Goal: Task Accomplishment & Management: Complete application form

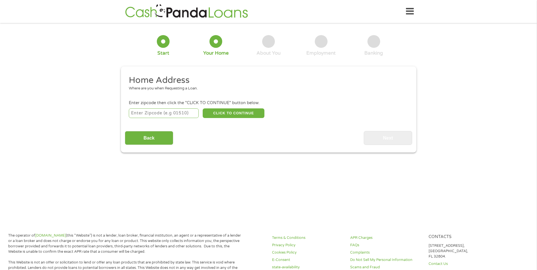
click at [161, 113] on input "number" at bounding box center [164, 113] width 70 height 10
type input "31406"
click at [241, 113] on button "CLICK TO CONTINUE" at bounding box center [234, 113] width 62 height 10
type input "31406"
type input "Savannah"
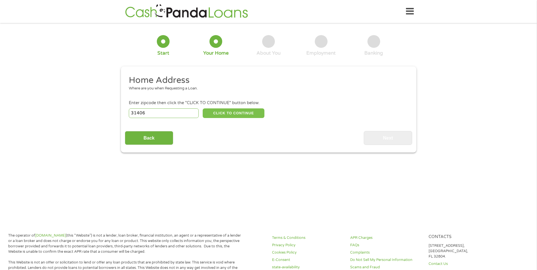
select select "[US_STATE]"
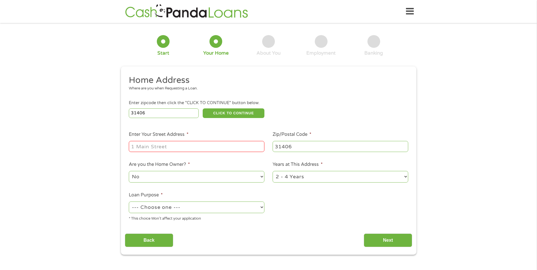
click at [208, 145] on input "Enter Your Street Address *" at bounding box center [196, 146] width 135 height 11
type input "[STREET_ADDRESS][PERSON_NAME]"
click at [323, 174] on select "1 Year or less 1 - 2 Years 2 - 4 Years Over 4 Years" at bounding box center [339, 177] width 135 height 12
select select "60months"
click at [272, 171] on select "1 Year or less 1 - 2 Years 2 - 4 Years Over 4 Years" at bounding box center [339, 177] width 135 height 12
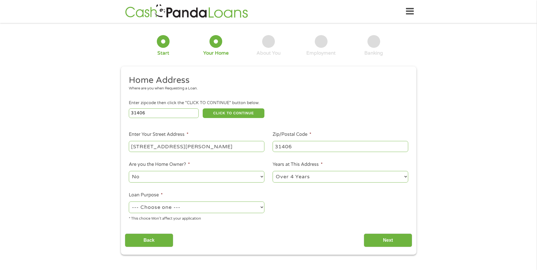
click at [203, 206] on select "--- Choose one --- Pay Bills Debt Consolidation Home Improvement Major Purchase…" at bounding box center [196, 207] width 135 height 12
select select "paybills"
click at [129, 201] on select "--- Choose one --- Pay Bills Debt Consolidation Home Improvement Major Purchase…" at bounding box center [196, 207] width 135 height 12
click at [401, 238] on input "Next" at bounding box center [387, 240] width 48 height 14
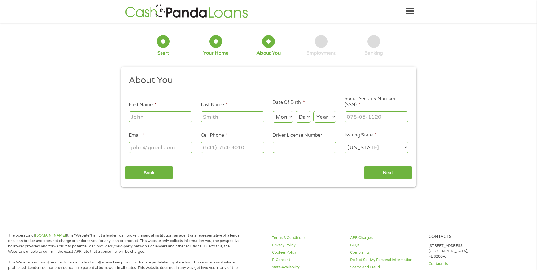
scroll to position [2, 2]
click at [156, 121] on input "First Name *" at bounding box center [161, 116] width 64 height 11
type input "[PERSON_NAME]"
click at [243, 119] on input "Last Name *" at bounding box center [233, 116] width 64 height 11
type input "[PERSON_NAME]"
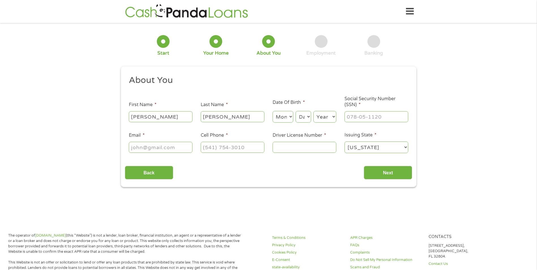
click at [133, 116] on input "[PERSON_NAME]" at bounding box center [161, 116] width 64 height 11
type input "[PERSON_NAME]"
click at [287, 119] on select "Month 1 2 3 4 5 6 7 8 9 10 11 12" at bounding box center [282, 117] width 21 height 12
select select "1"
click at [272, 111] on select "Month 1 2 3 4 5 6 7 8 9 10 11 12" at bounding box center [282, 117] width 21 height 12
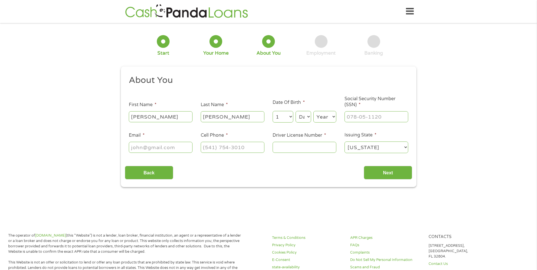
click at [303, 120] on select "Day 1 2 3 4 5 6 7 8 9 10 11 12 13 14 15 16 17 18 19 20 21 22 23 24 25 26 27 28 …" at bounding box center [302, 117] width 15 height 12
select select "13"
click at [295, 111] on select "Day 1 2 3 4 5 6 7 8 9 10 11 12 13 14 15 16 17 18 19 20 21 22 23 24 25 26 27 28 …" at bounding box center [302, 117] width 15 height 12
click at [325, 117] on select "Year [DATE] 2006 2005 2004 2003 2002 2001 2000 1999 1998 1997 1996 1995 1994 19…" at bounding box center [324, 117] width 23 height 12
select select "1975"
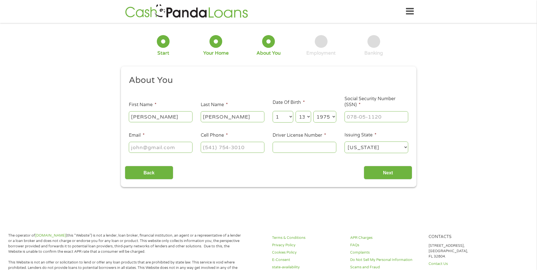
click at [313, 111] on select "Year [DATE] 2006 2005 2004 2003 2002 2001 2000 1999 1998 1997 1996 1995 1994 19…" at bounding box center [324, 117] width 23 height 12
click at [360, 117] on input "___-__-____" at bounding box center [376, 116] width 64 height 11
type input "341-62-5790"
click at [150, 149] on input "Email *" at bounding box center [161, 147] width 64 height 11
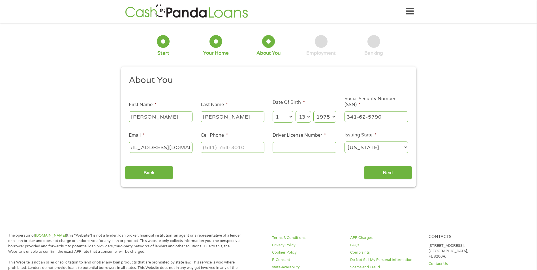
type input "[EMAIL_ADDRESS][DOMAIN_NAME]"
click at [205, 146] on input "(___) ___-____" at bounding box center [233, 147] width 64 height 11
type input "[PHONE_NUMBER]"
click at [287, 146] on input "Driver License Number *" at bounding box center [304, 147] width 64 height 11
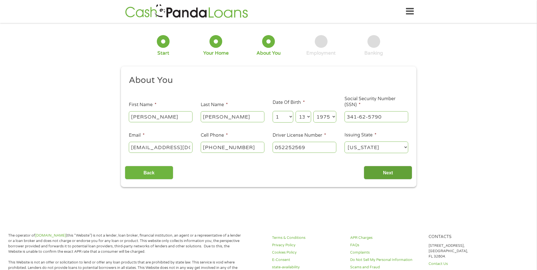
type input "052252569"
click at [388, 173] on input "Next" at bounding box center [387, 173] width 48 height 14
click at [388, 170] on input "Next" at bounding box center [387, 173] width 48 height 14
click at [400, 174] on input "Next" at bounding box center [387, 173] width 48 height 14
click at [384, 170] on input "Next" at bounding box center [387, 173] width 48 height 14
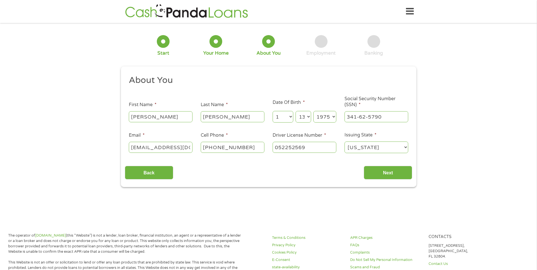
click at [378, 151] on select "[US_STATE] [US_STATE] [US_STATE] [US_STATE] [US_STATE] [US_STATE] [US_STATE] [U…" at bounding box center [376, 147] width 64 height 12
click at [344, 141] on select "[US_STATE] [US_STATE] [US_STATE] [US_STATE] [US_STATE] [US_STATE] [US_STATE] [U…" at bounding box center [376, 147] width 64 height 12
click at [389, 172] on input "Next" at bounding box center [387, 173] width 48 height 14
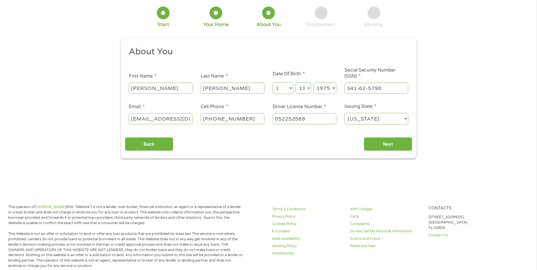
scroll to position [28, 0]
click at [379, 147] on input "Next" at bounding box center [387, 144] width 48 height 14
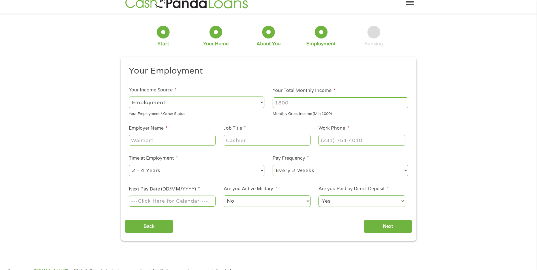
scroll to position [0, 0]
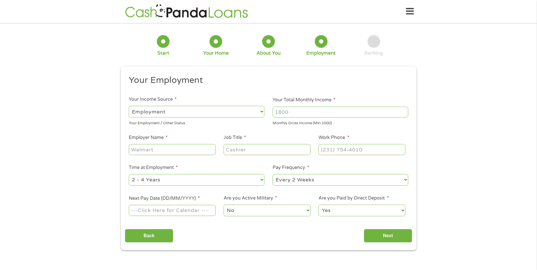
click at [176, 111] on select "--- Choose one --- Employment [DEMOGRAPHIC_DATA] Benefits" at bounding box center [196, 112] width 135 height 12
click at [301, 111] on input "Your Total Monthly Income *" at bounding box center [339, 112] width 135 height 11
type input "3400"
click at [150, 150] on input "Employer Name *" at bounding box center [172, 149] width 87 height 11
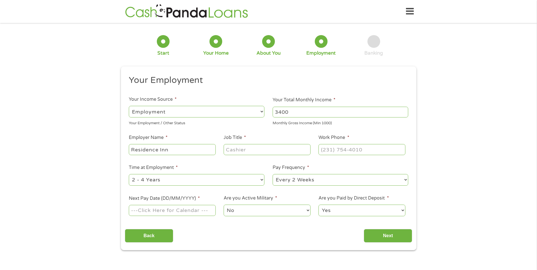
type input "Residence Inn"
click at [251, 151] on input "Job Title *" at bounding box center [266, 149] width 87 height 11
type input "a"
type input "AGM"
click at [333, 150] on input "(___) ___-____" at bounding box center [361, 149] width 87 height 11
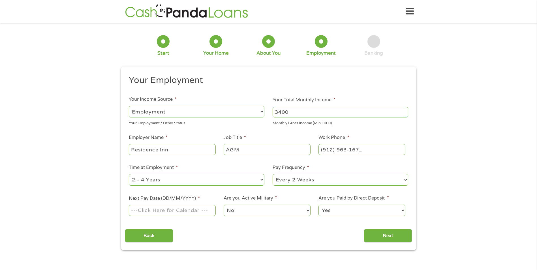
type input "[PHONE_NUMBER]"
click at [198, 180] on select "--- Choose one --- 1 Year or less 1 - 2 Years 2 - 4 Years Over 4 Years" at bounding box center [196, 180] width 135 height 12
select select "60months"
click at [129, 174] on select "--- Choose one --- 1 Year or less 1 - 2 Years 2 - 4 Years Over 4 Years" at bounding box center [196, 180] width 135 height 12
click at [193, 211] on input "Next Pay Date (DD/MM/YYYY) *" at bounding box center [172, 210] width 87 height 11
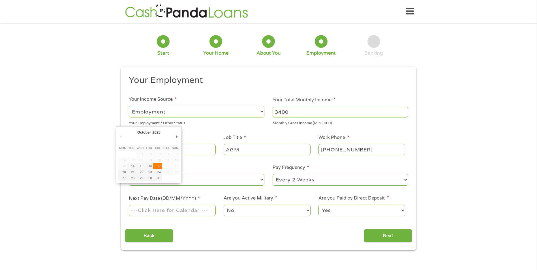
type input "[DATE]"
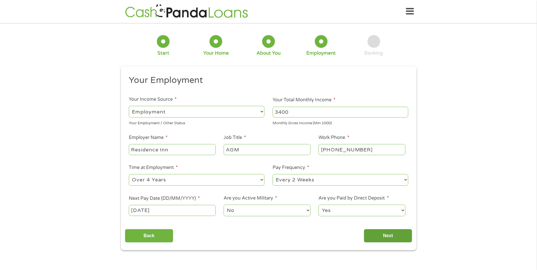
click at [380, 234] on input "Next" at bounding box center [387, 236] width 48 height 14
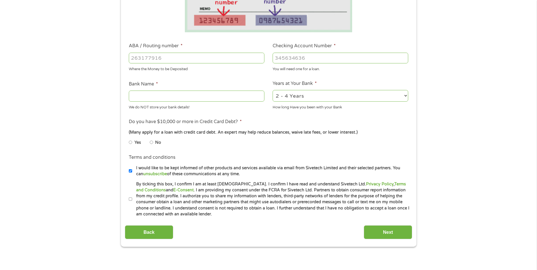
scroll to position [141, 0]
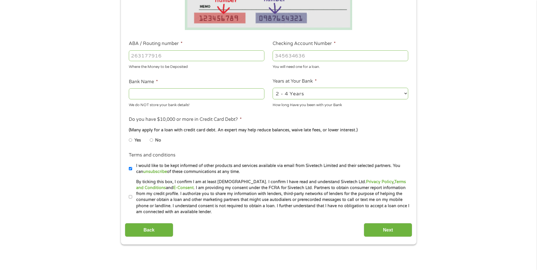
click at [152, 139] on input "No" at bounding box center [151, 139] width 3 height 9
radio input "true"
click at [128, 196] on li "Terms and conditions * By ticking this box, I confirm I am at least [DEMOGRAPHI…" at bounding box center [268, 197] width 287 height 36
click at [132, 197] on input "By ticking this box, I confirm I am at least [DEMOGRAPHIC_DATA]. I confirm I ha…" at bounding box center [130, 196] width 3 height 9
checkbox input "true"
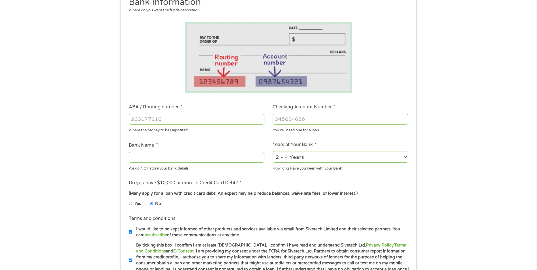
scroll to position [57, 0]
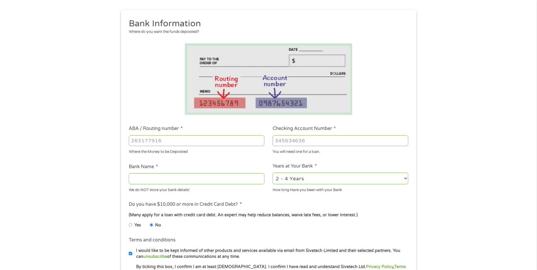
click at [211, 139] on input "ABA / Routing number *" at bounding box center [196, 140] width 135 height 11
type input "041215663"
type input "[PERSON_NAME] BANK"
type input "041215663"
click at [294, 139] on input "Checking Account Number *" at bounding box center [339, 140] width 135 height 11
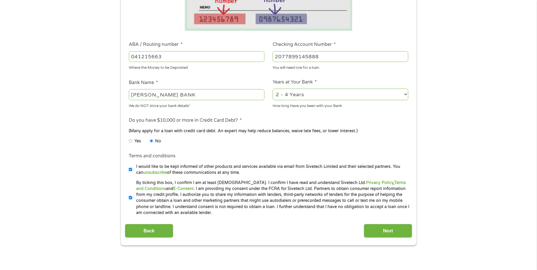
scroll to position [141, 0]
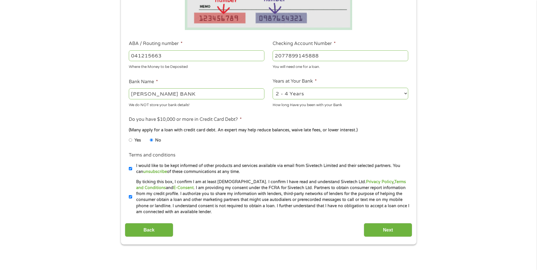
type input "2077899145888"
click at [387, 231] on input "Next" at bounding box center [387, 230] width 48 height 14
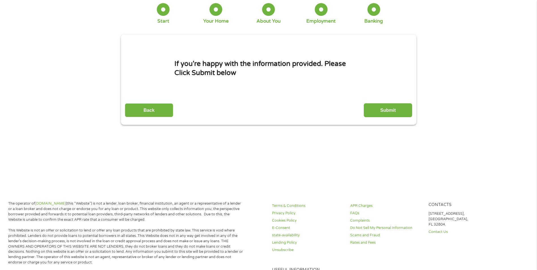
scroll to position [0, 0]
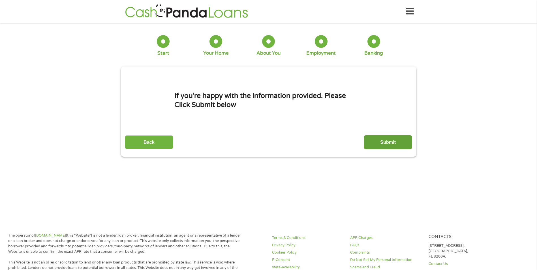
click at [405, 141] on input "Submit" at bounding box center [387, 142] width 48 height 14
